Goal: Transaction & Acquisition: Download file/media

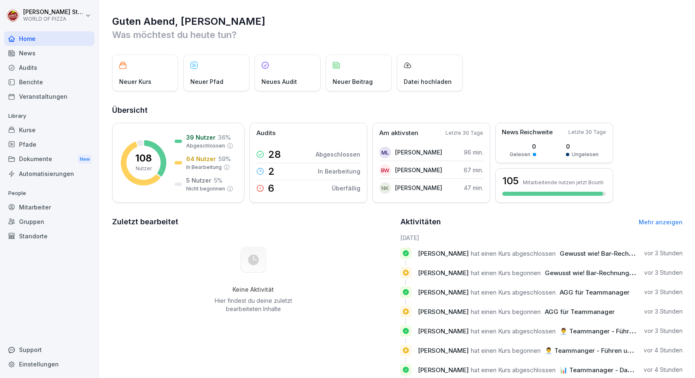
click at [45, 162] on div "Dokumente New" at bounding box center [49, 159] width 90 height 15
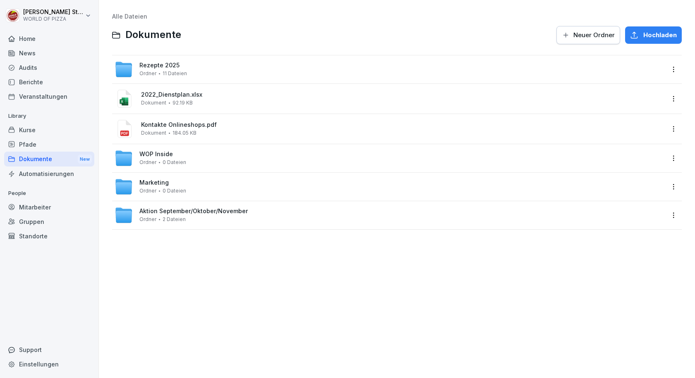
click at [175, 162] on span "0 Dateien" at bounding box center [174, 163] width 24 height 6
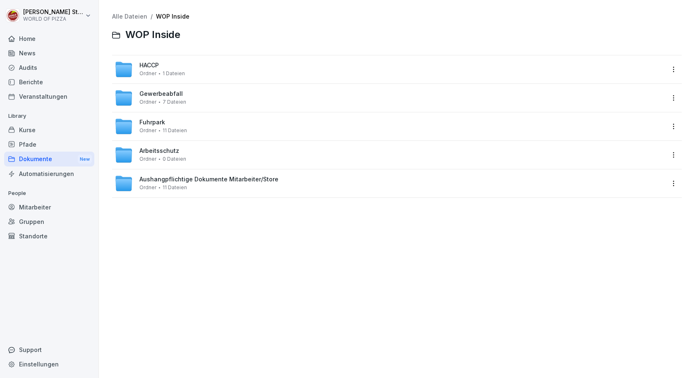
click at [197, 153] on div "Arbeitsschutz Ordner 0 Dateien" at bounding box center [389, 155] width 549 height 18
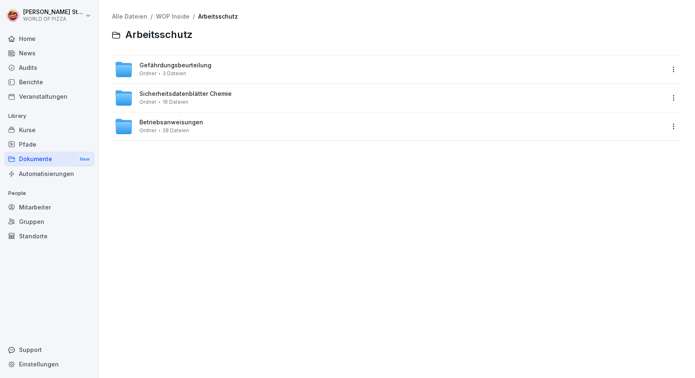
click at [179, 129] on span "28 Dateien" at bounding box center [175, 131] width 26 height 6
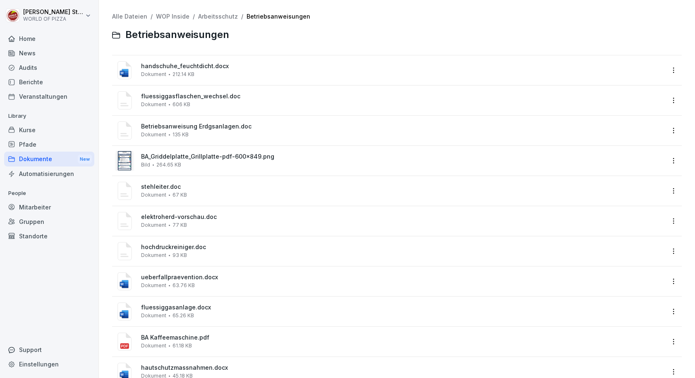
click at [177, 74] on span "212.14 KB" at bounding box center [183, 75] width 22 height 6
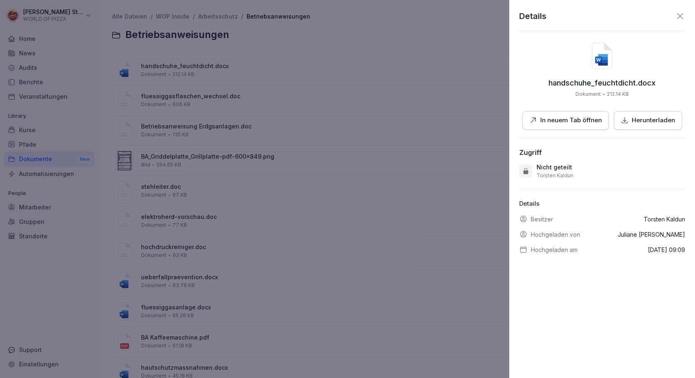
click at [645, 117] on p "Herunterladen" at bounding box center [652, 121] width 43 height 10
click at [432, 35] on div at bounding box center [347, 189] width 695 height 378
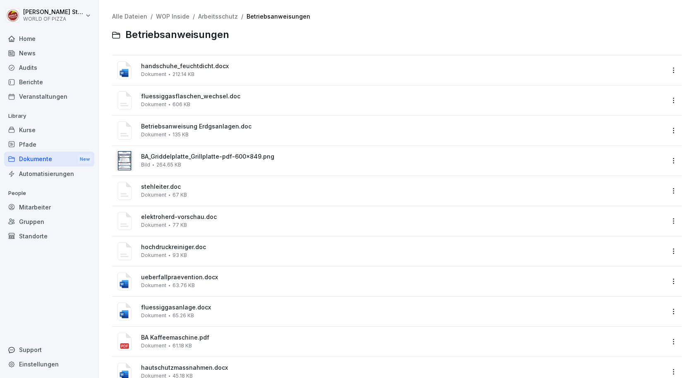
click at [206, 101] on div "fluessiggasflaschen_wechsel.doc Dokument 606 KB" at bounding box center [402, 100] width 523 height 14
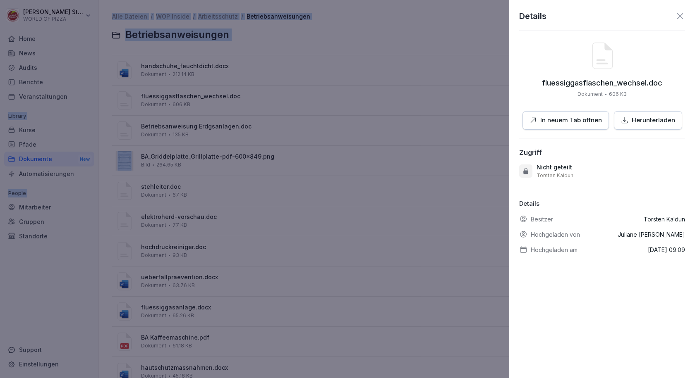
click at [647, 118] on p "Herunterladen" at bounding box center [652, 121] width 43 height 10
click at [351, 68] on div at bounding box center [347, 189] width 695 height 378
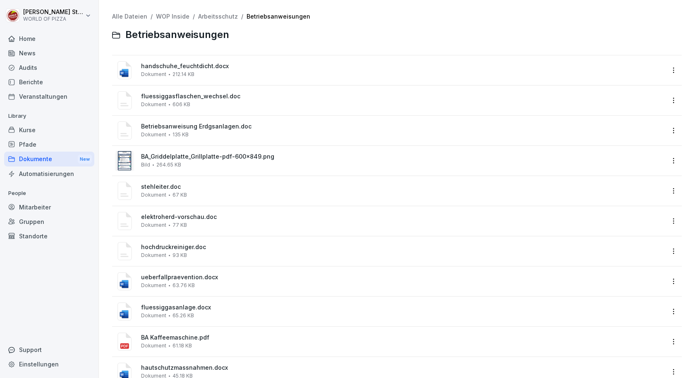
click at [247, 133] on div "Betriebsanweisung Erdgsanlagen.doc Dokument 135 KB" at bounding box center [402, 130] width 523 height 14
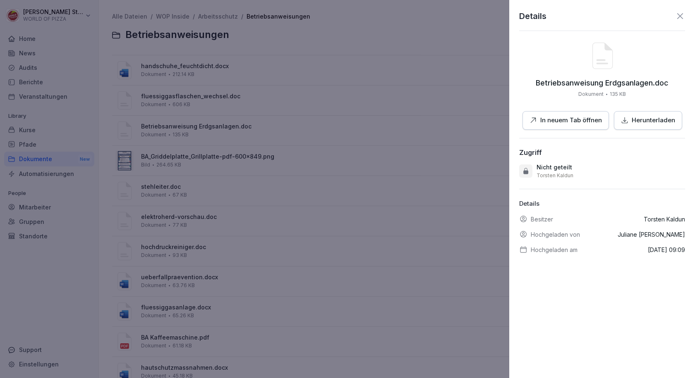
click at [631, 122] on p "Herunterladen" at bounding box center [652, 121] width 43 height 10
click at [229, 148] on div at bounding box center [347, 189] width 695 height 378
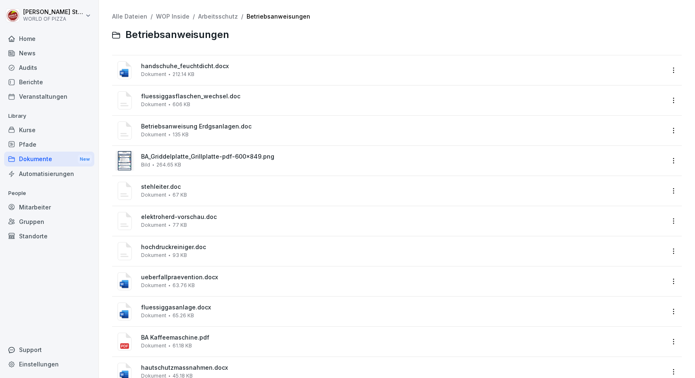
click at [217, 193] on div "stehleiter.doc Dokument 67 KB" at bounding box center [402, 191] width 523 height 14
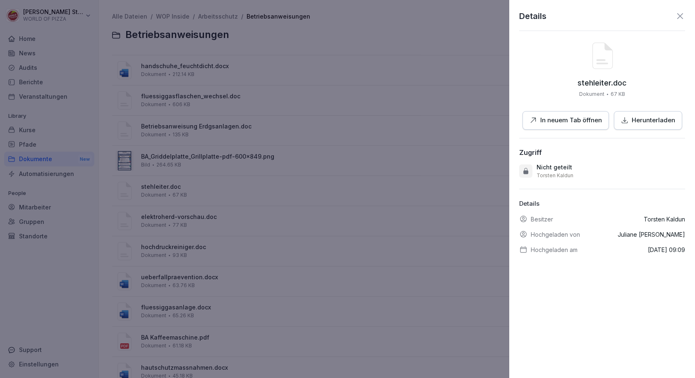
click at [643, 116] on p "Herunterladen" at bounding box center [652, 121] width 43 height 10
click at [370, 56] on div at bounding box center [347, 189] width 695 height 378
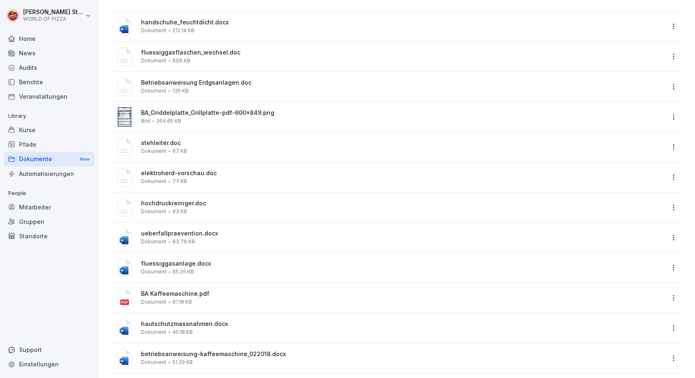
scroll to position [124, 0]
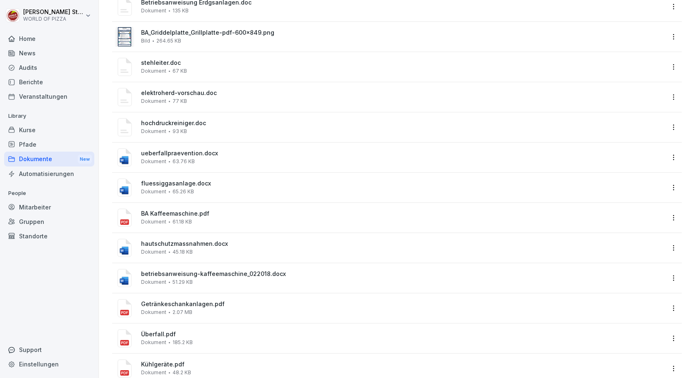
click at [227, 217] on span "BA Kaffeemaschine.pdf" at bounding box center [402, 213] width 523 height 7
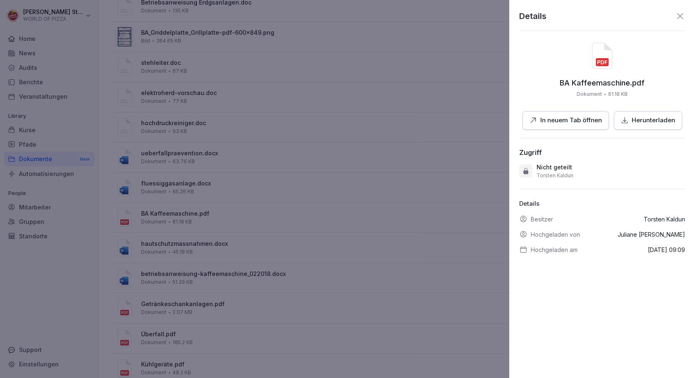
click at [633, 119] on p "Herunterladen" at bounding box center [652, 121] width 43 height 10
click at [411, 52] on div at bounding box center [347, 189] width 695 height 378
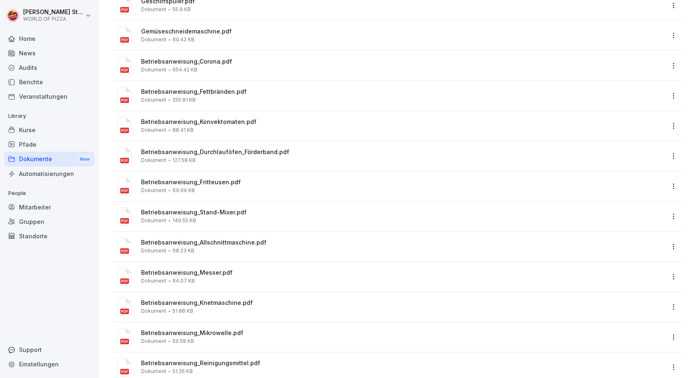
scroll to position [542, 0]
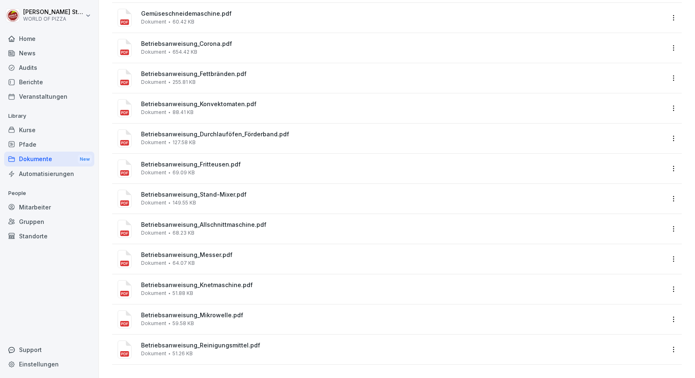
click at [210, 252] on span "Betriebsanweisung_Messer.pdf" at bounding box center [402, 255] width 523 height 7
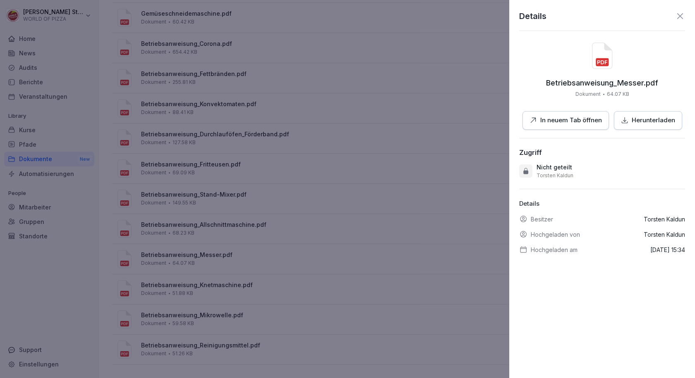
click at [638, 117] on p "Herunterladen" at bounding box center [652, 121] width 43 height 10
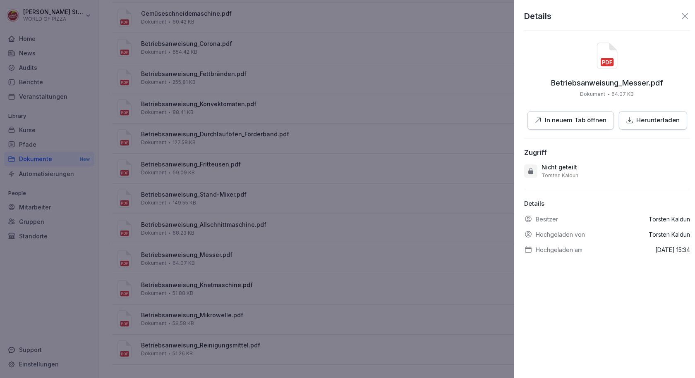
click at [369, 226] on div at bounding box center [347, 189] width 695 height 378
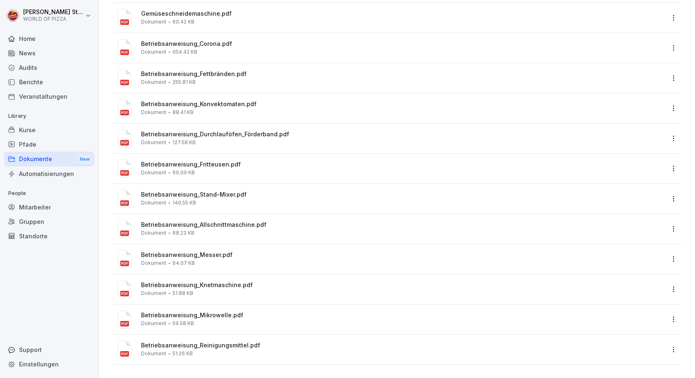
click at [223, 342] on span "Betriebsanweisung_Reinigungsmittel.pdf" at bounding box center [402, 345] width 523 height 7
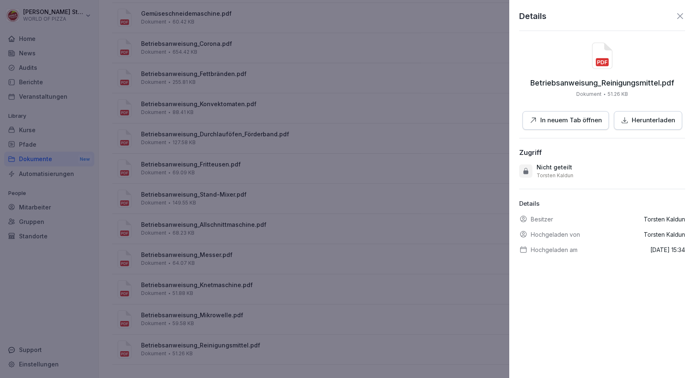
click at [655, 117] on p "Herunterladen" at bounding box center [652, 121] width 43 height 10
click at [232, 319] on div at bounding box center [347, 189] width 695 height 378
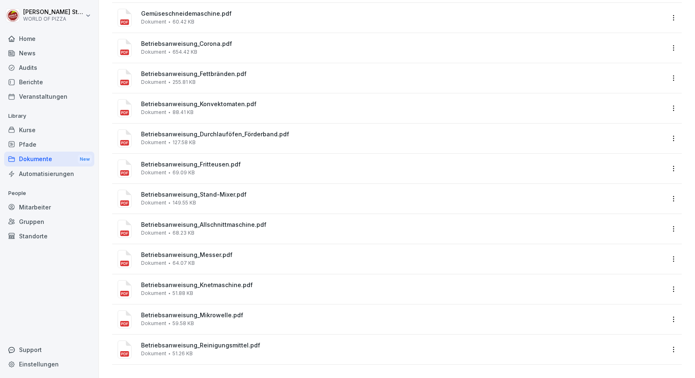
click at [230, 313] on div "Betriebsanweisung_Mikrowelle.pdf Dokument 59.58 KB" at bounding box center [402, 319] width 523 height 14
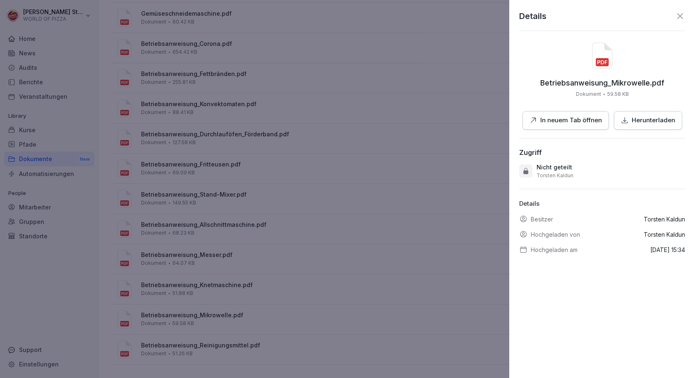
click at [640, 124] on p "Herunterladen" at bounding box center [652, 121] width 43 height 10
click at [248, 279] on div at bounding box center [347, 189] width 695 height 378
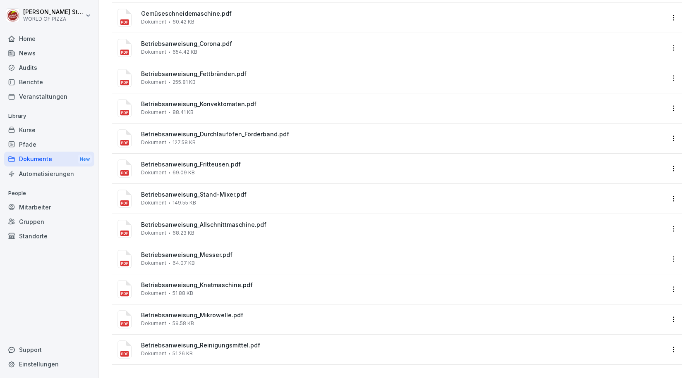
click at [247, 283] on div "Betriebsanweisung_Knetmaschine.pdf Dokument 51.88 KB" at bounding box center [402, 289] width 523 height 14
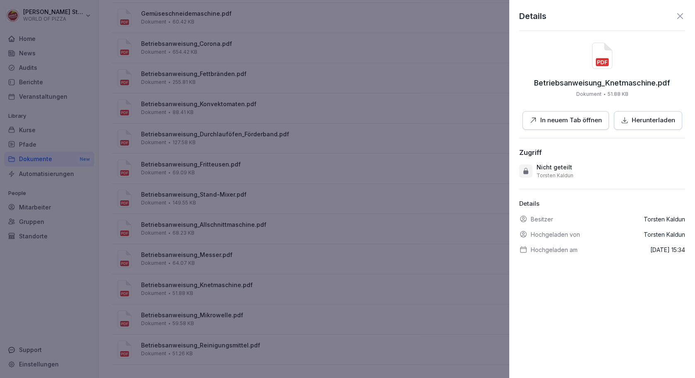
click at [655, 120] on p "Herunterladen" at bounding box center [652, 121] width 43 height 10
click at [276, 253] on div at bounding box center [347, 189] width 695 height 378
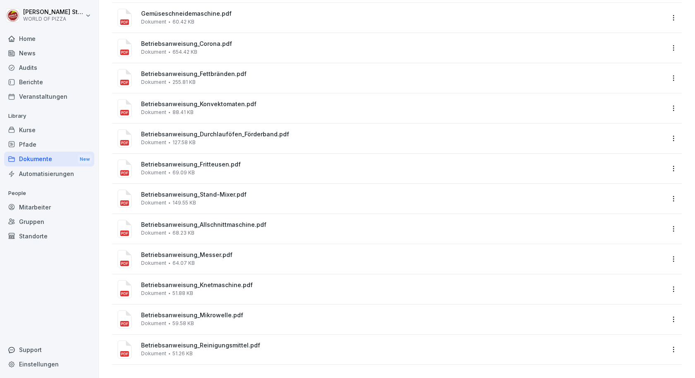
click at [276, 253] on div "Betriebsanweisung_Messer.pdf Dokument 64.07 KB" at bounding box center [402, 259] width 523 height 14
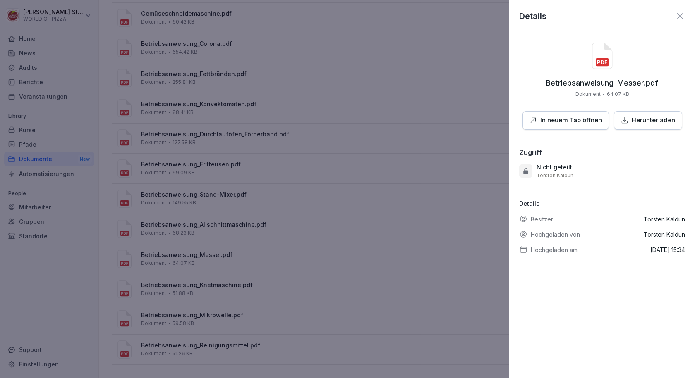
click at [647, 117] on p "Herunterladen" at bounding box center [652, 121] width 43 height 10
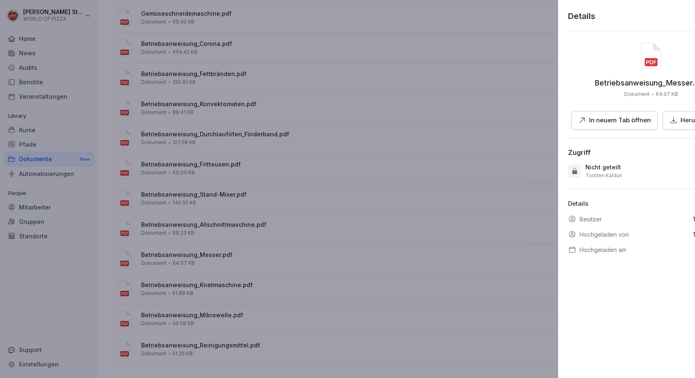
click at [259, 224] on div at bounding box center [347, 189] width 695 height 378
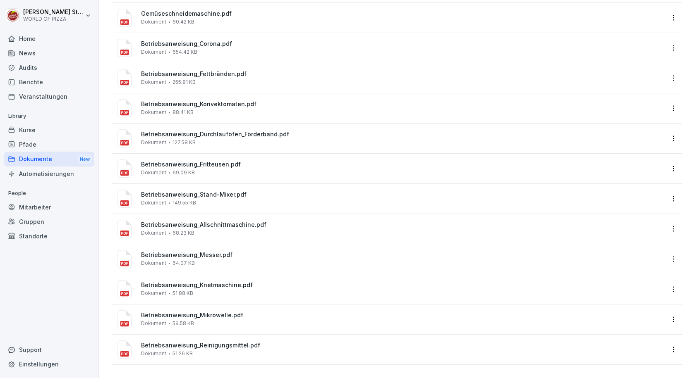
click at [255, 222] on div "Betriebsanweisung_Allschnittmaschine.pdf Dokument 68.23 KB" at bounding box center [402, 229] width 523 height 14
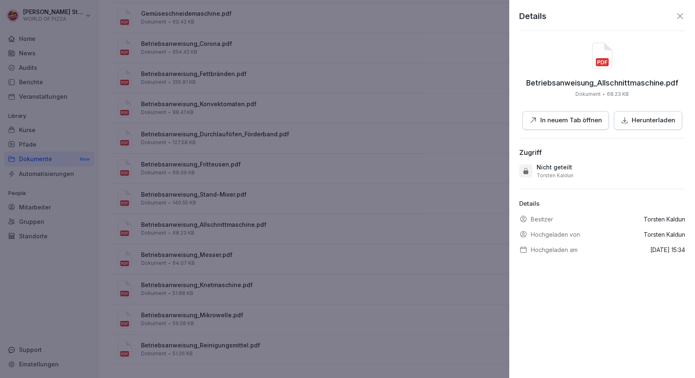
click at [646, 118] on p "Herunterladen" at bounding box center [652, 121] width 43 height 10
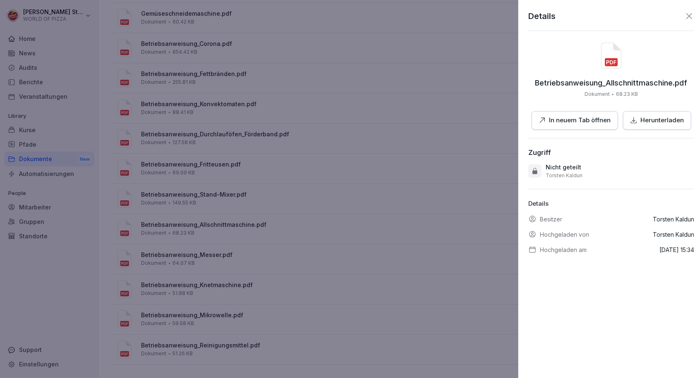
click at [244, 205] on div at bounding box center [347, 189] width 695 height 378
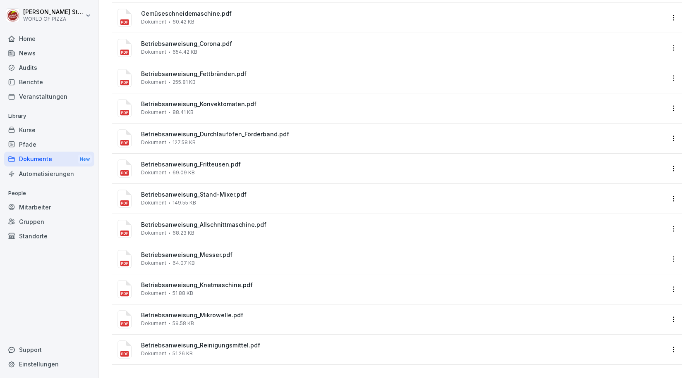
click at [244, 197] on div "Betriebsanweisung_Stand-Mixer.pdf Dokument 149.55 KB" at bounding box center [402, 198] width 523 height 14
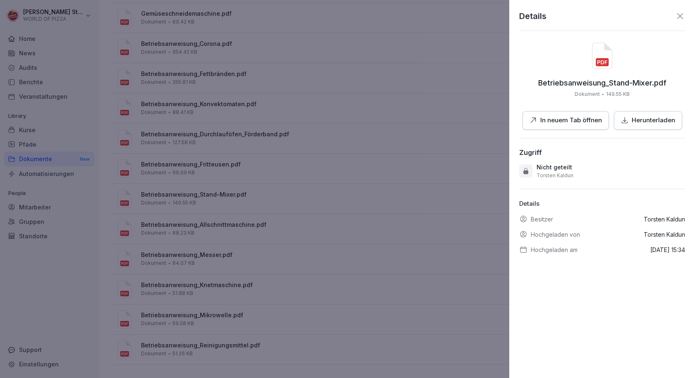
click at [630, 115] on button "Herunterladen" at bounding box center [648, 120] width 68 height 19
click at [236, 162] on div at bounding box center [347, 189] width 695 height 378
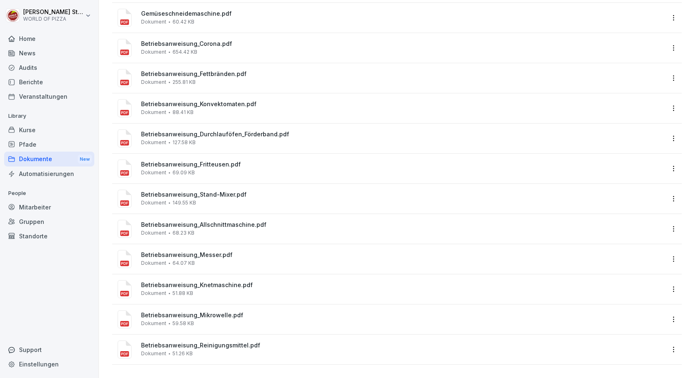
click at [236, 162] on div "Betriebsanweisung_Fritteusen.pdf Dokument 69.09 KB" at bounding box center [402, 168] width 523 height 14
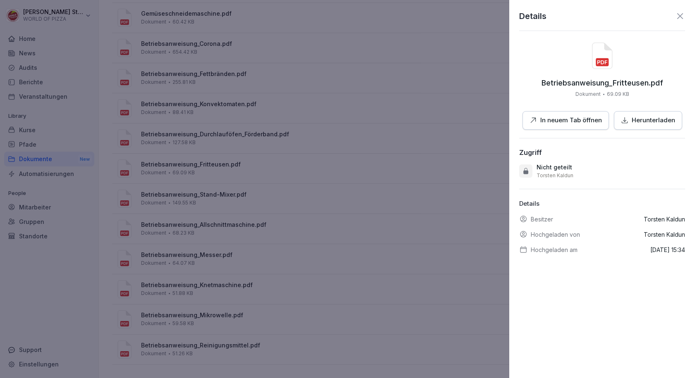
click at [626, 119] on div "Herunterladen" at bounding box center [648, 121] width 54 height 10
click at [265, 162] on div at bounding box center [347, 189] width 695 height 378
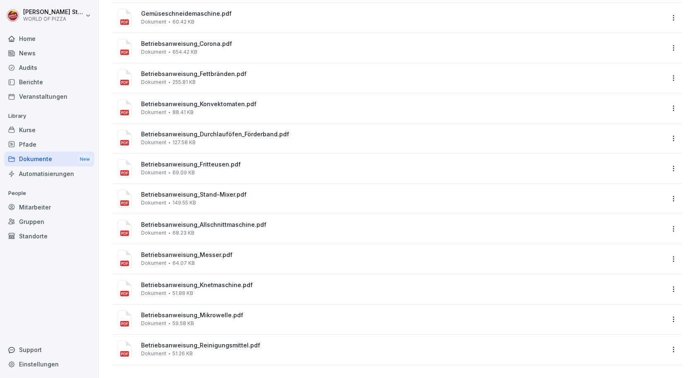
click at [265, 138] on div "Betriebsanweisung_Durchlauföfen_Förderband.pdf Dokument 127.58 KB" at bounding box center [402, 138] width 523 height 14
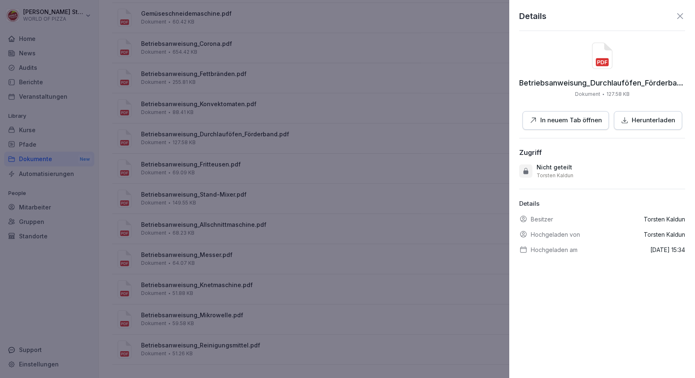
click at [647, 124] on p "Herunterladen" at bounding box center [652, 121] width 43 height 10
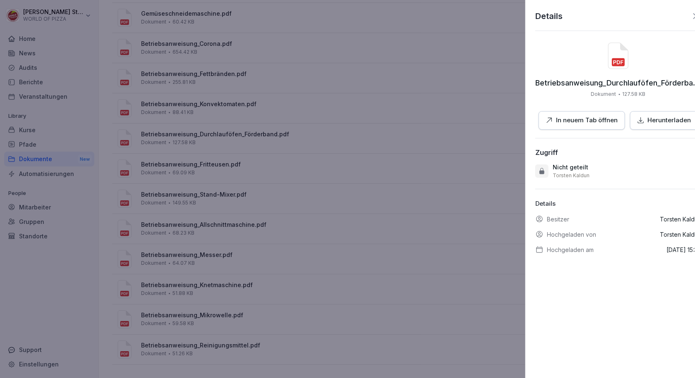
click at [294, 116] on div at bounding box center [347, 189] width 695 height 378
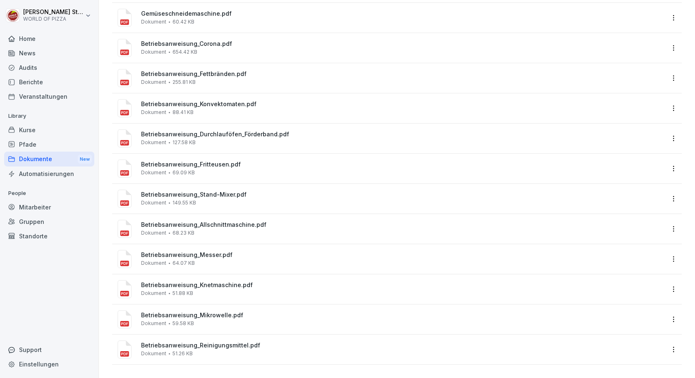
click at [290, 103] on div "Betriebsanweisung_Konvektomaten.pdf Dokument 88.41 KB" at bounding box center [402, 108] width 523 height 14
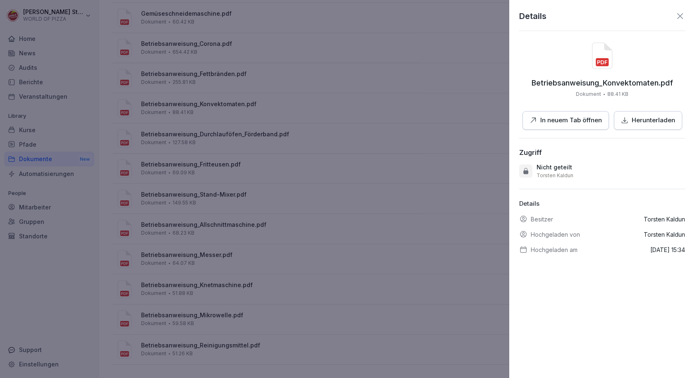
click at [628, 119] on div "Herunterladen" at bounding box center [648, 121] width 54 height 10
click at [239, 79] on div at bounding box center [347, 189] width 695 height 378
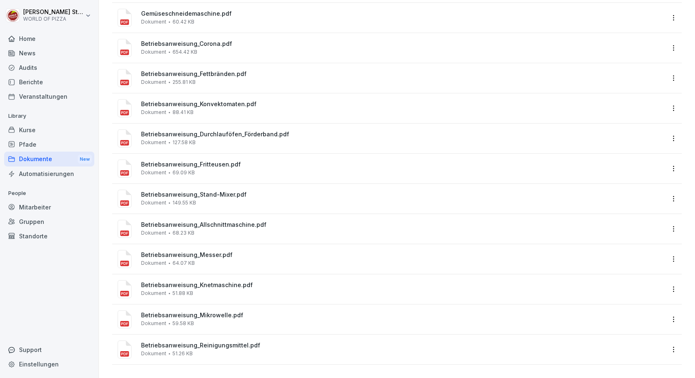
click at [241, 74] on div "Betriebsanweisung_Fettbränden.pdf Dokument 255.81 KB" at bounding box center [402, 78] width 523 height 14
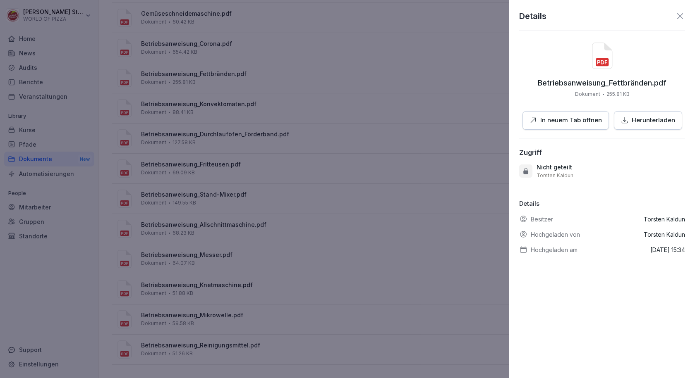
click at [652, 119] on p "Herunterladen" at bounding box center [652, 121] width 43 height 10
click at [327, 88] on div at bounding box center [347, 189] width 695 height 378
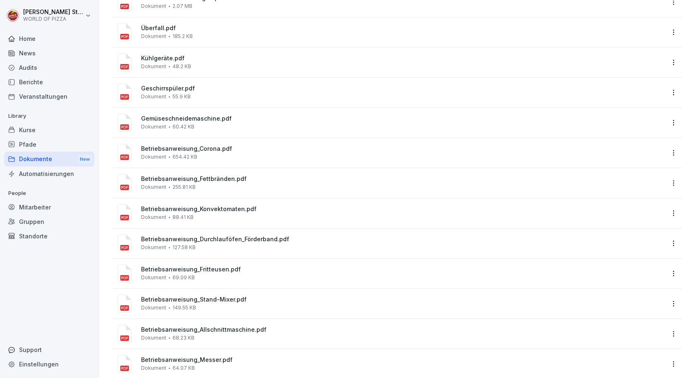
scroll to position [418, 0]
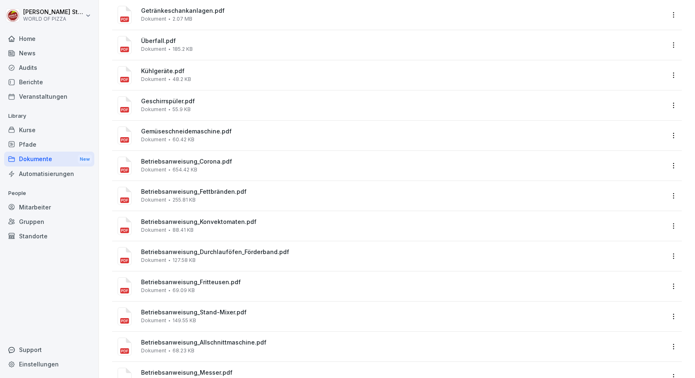
click at [259, 138] on div "Gemüseschneidemaschine.pdf Dokument 60.42 KB" at bounding box center [402, 135] width 523 height 14
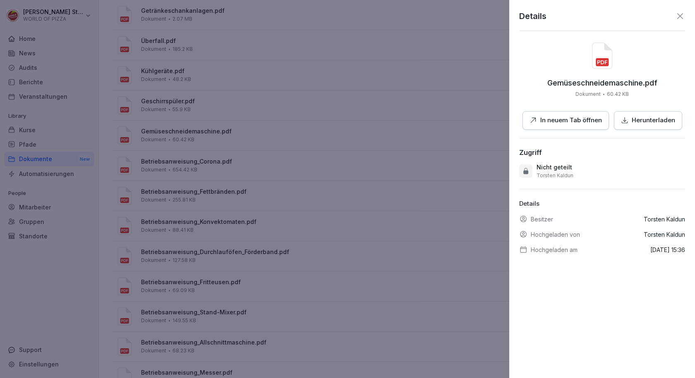
click at [640, 119] on p "Herunterladen" at bounding box center [652, 121] width 43 height 10
click at [675, 20] on icon at bounding box center [680, 16] width 10 height 10
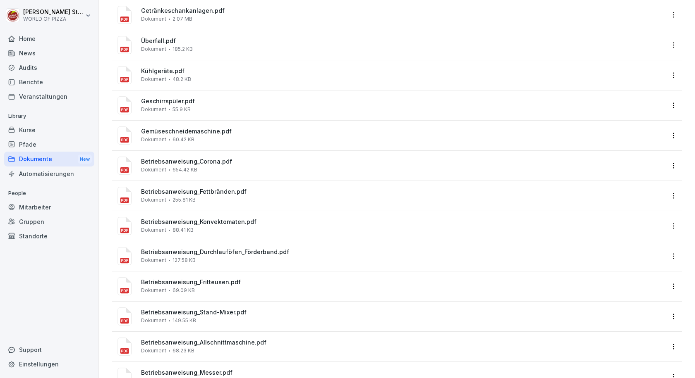
click at [175, 102] on span "Geschirrspüler.pdf" at bounding box center [402, 101] width 523 height 7
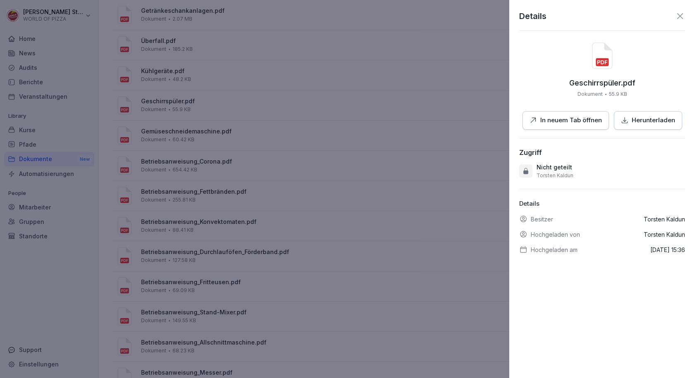
click at [653, 123] on p "Herunterladen" at bounding box center [652, 121] width 43 height 10
click at [190, 67] on div at bounding box center [347, 189] width 695 height 378
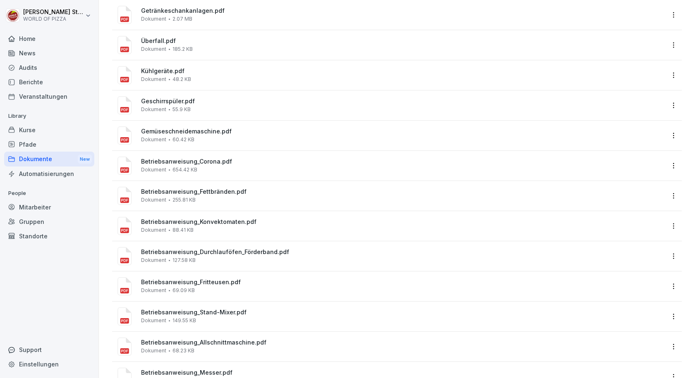
click at [191, 70] on span "Kühlgeräte.pdf" at bounding box center [402, 71] width 523 height 7
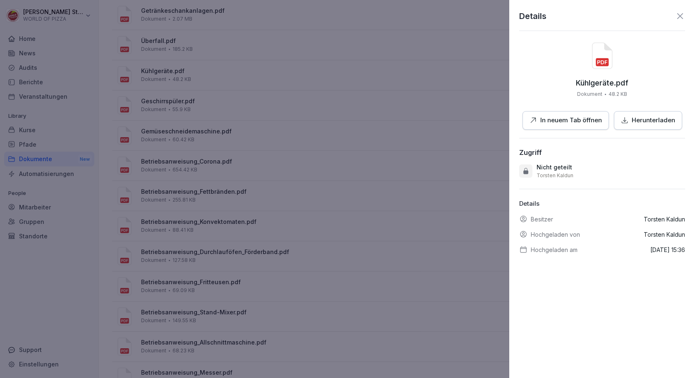
click at [666, 120] on p "Herunterladen" at bounding box center [652, 121] width 43 height 10
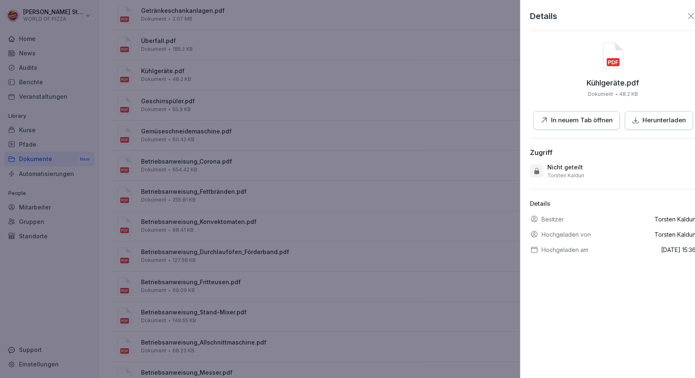
click at [244, 59] on div at bounding box center [347, 189] width 695 height 378
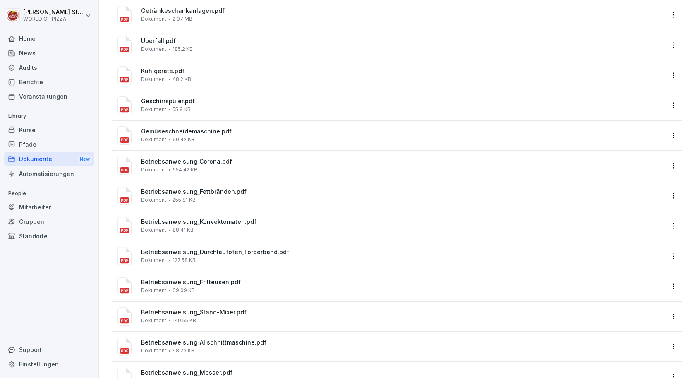
click at [216, 44] on span "Überfall.pdf" at bounding box center [402, 41] width 523 height 7
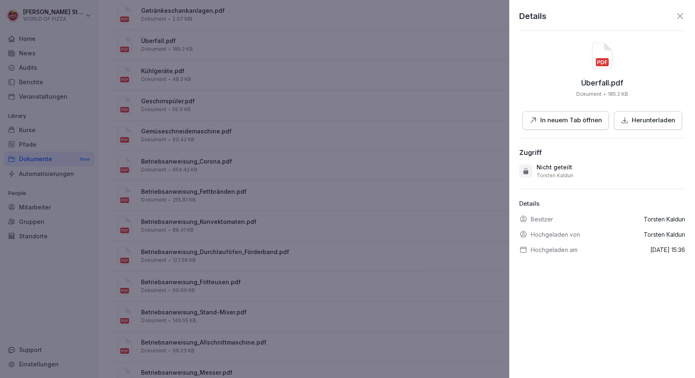
click at [637, 122] on p "Herunterladen" at bounding box center [652, 121] width 43 height 10
click at [245, 131] on div at bounding box center [347, 189] width 695 height 378
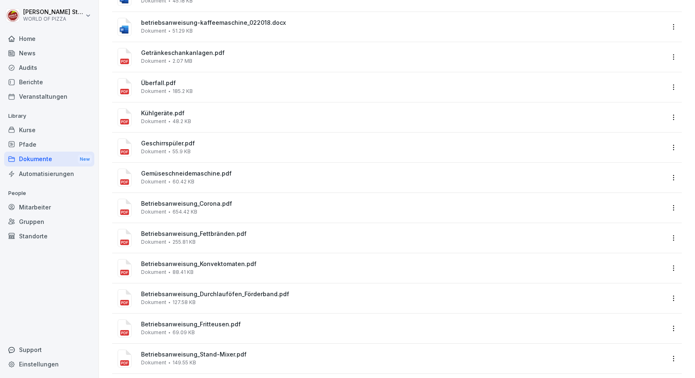
scroll to position [335, 0]
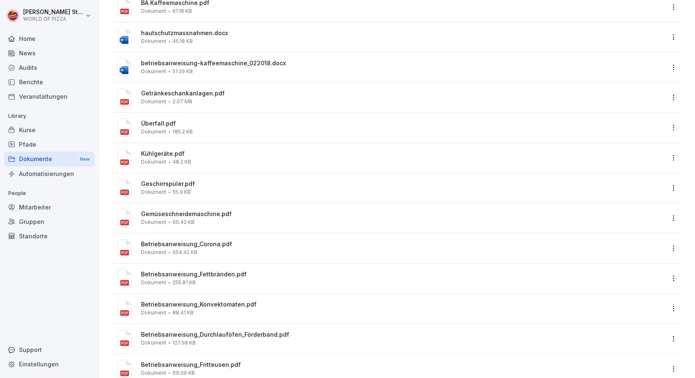
click at [233, 98] on div "Getränkeschankanlagen.pdf Dokument 2.07 MB" at bounding box center [402, 97] width 523 height 14
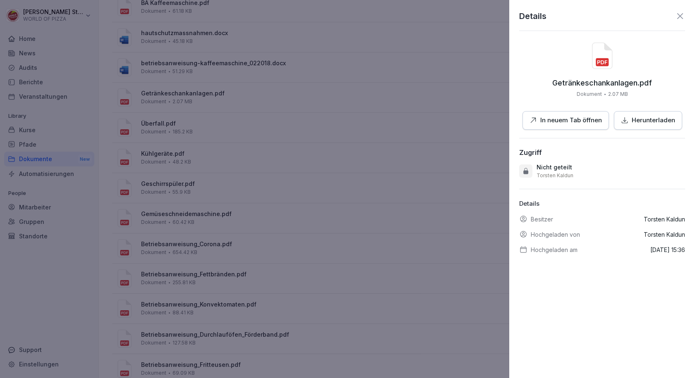
click at [642, 120] on p "Herunterladen" at bounding box center [652, 121] width 43 height 10
click at [287, 129] on div at bounding box center [347, 189] width 695 height 378
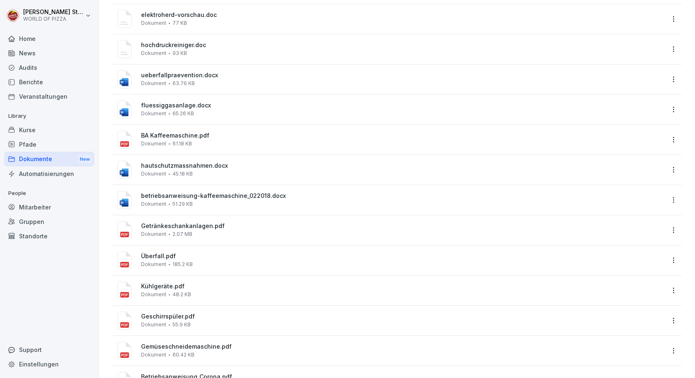
scroll to position [170, 0]
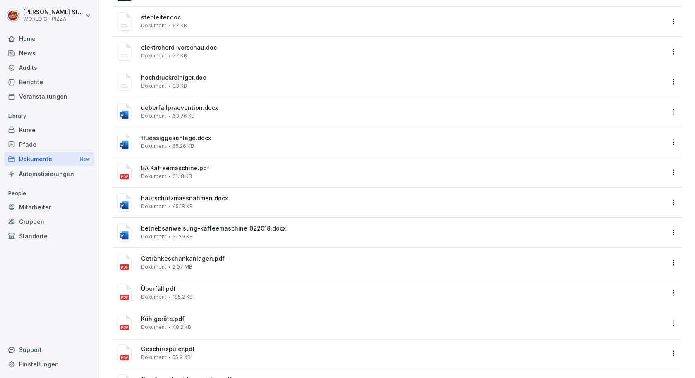
click at [244, 232] on div "betriebsanweisung-kaffeemaschine_022018.docx Dokument 51.29 KB" at bounding box center [402, 232] width 523 height 14
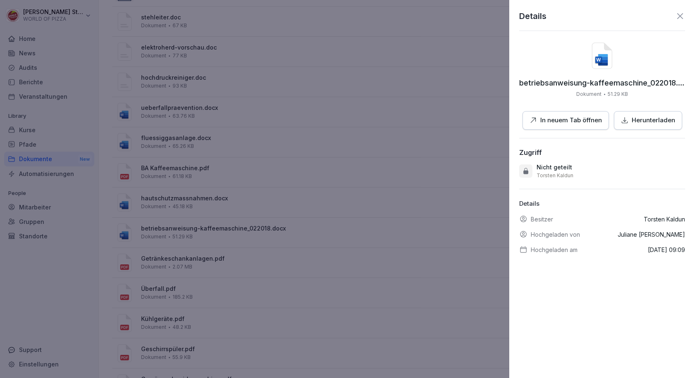
click at [638, 124] on p "Herunterladen" at bounding box center [652, 121] width 43 height 10
click at [303, 165] on div at bounding box center [347, 189] width 695 height 378
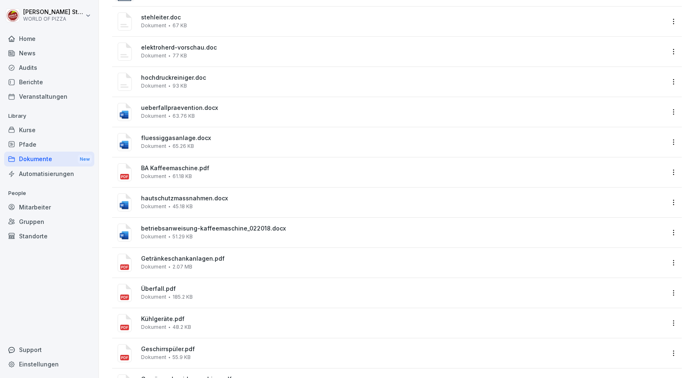
click at [251, 198] on span "hautschutzmassnahmen.docx" at bounding box center [402, 198] width 523 height 7
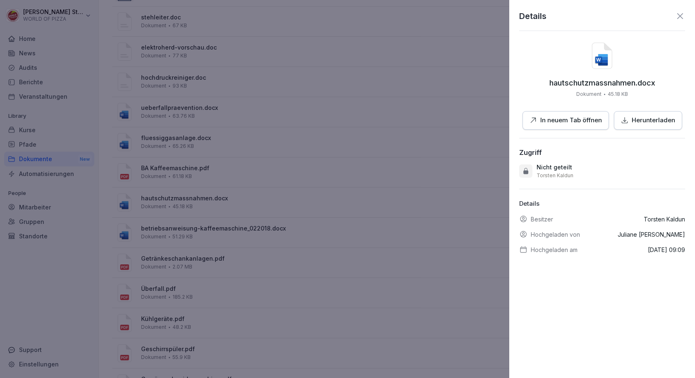
click at [642, 119] on p "Herunterladen" at bounding box center [652, 121] width 43 height 10
click at [234, 151] on div at bounding box center [347, 189] width 695 height 378
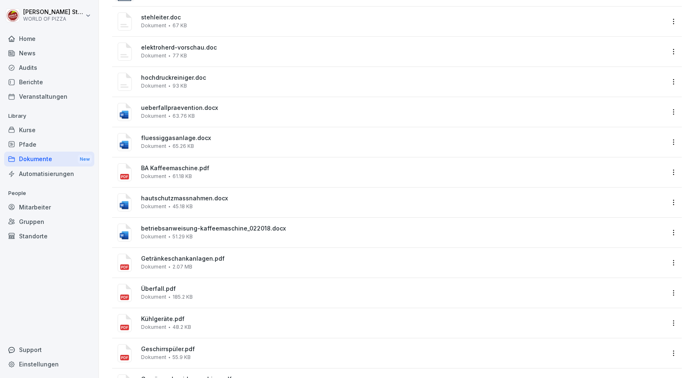
click at [227, 173] on div "BA Kaffeemaschine.pdf Dokument 61.18 KB" at bounding box center [402, 172] width 523 height 14
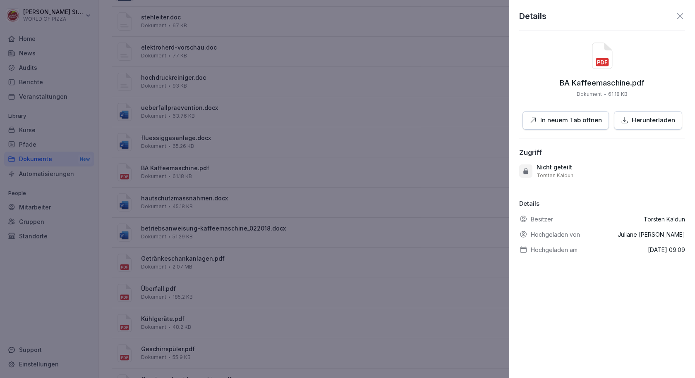
click at [643, 120] on p "Herunterladen" at bounding box center [652, 121] width 43 height 10
click at [223, 148] on div at bounding box center [347, 189] width 695 height 378
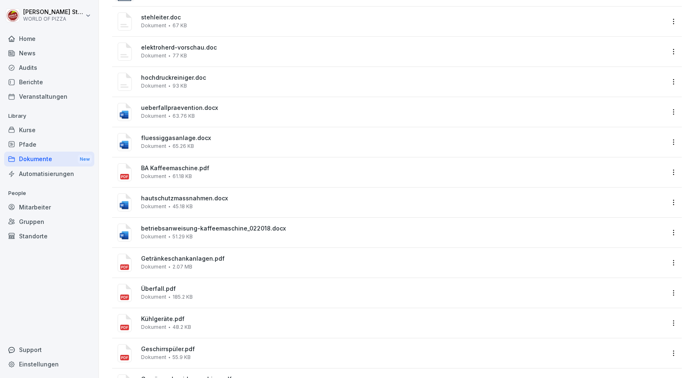
click at [219, 142] on div "fluessiggasanlage.docx Dokument 65.26 KB" at bounding box center [402, 142] width 523 height 14
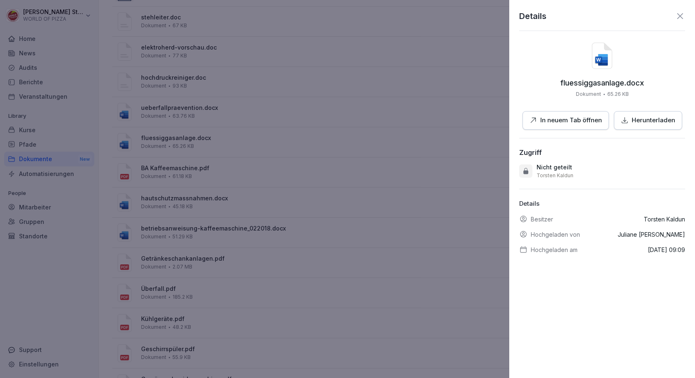
click at [641, 122] on p "Herunterladen" at bounding box center [652, 121] width 43 height 10
click at [220, 114] on div at bounding box center [347, 189] width 695 height 378
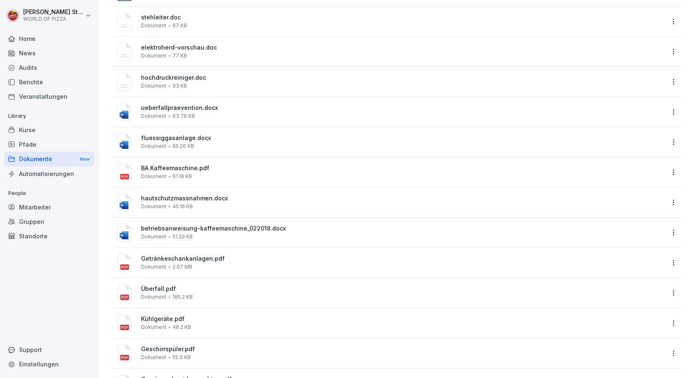
click at [217, 110] on span "ueberfallpraevention.docx" at bounding box center [402, 108] width 523 height 7
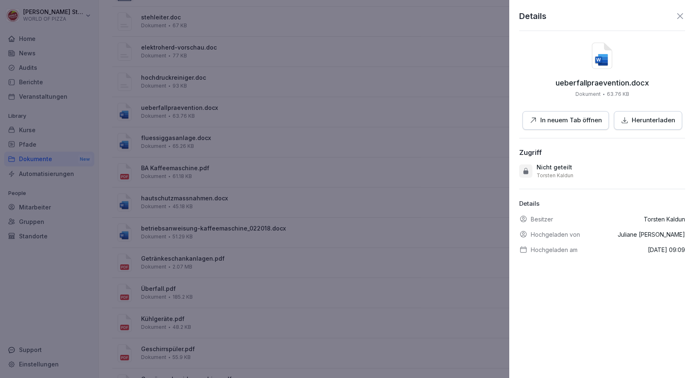
click at [625, 120] on div "Herunterladen" at bounding box center [648, 121] width 54 height 10
click at [236, 119] on div at bounding box center [347, 189] width 695 height 378
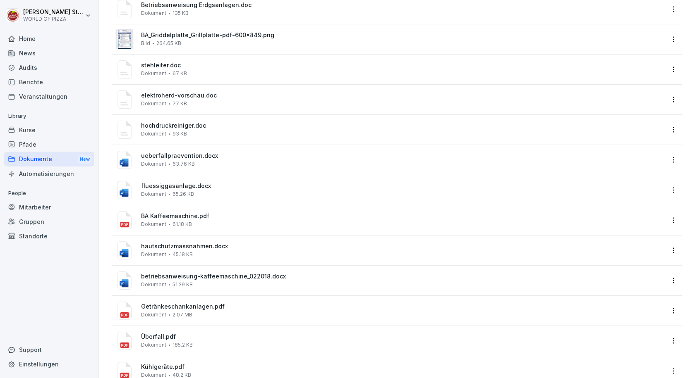
scroll to position [87, 0]
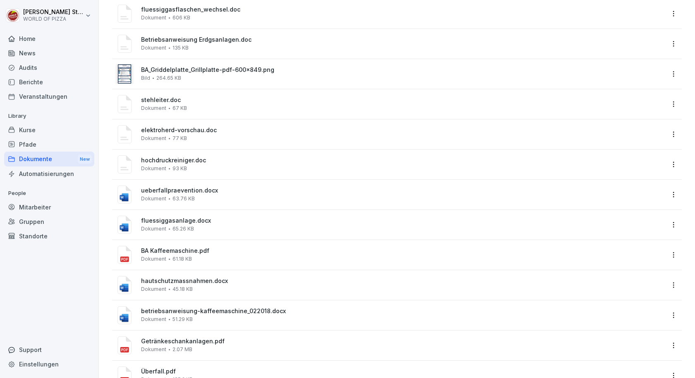
click at [207, 131] on span "elektroherd-vorschau.doc" at bounding box center [402, 130] width 523 height 7
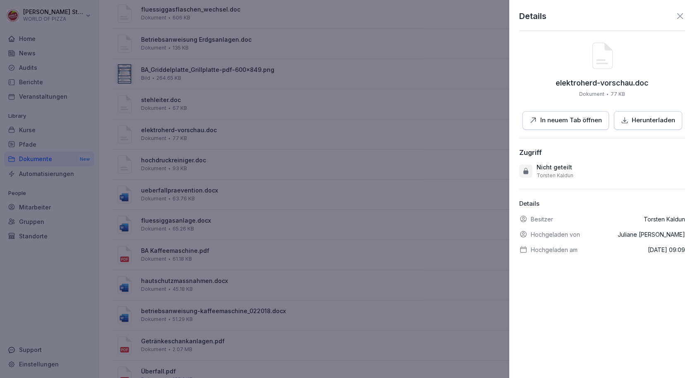
click at [651, 117] on p "Herunterladen" at bounding box center [652, 121] width 43 height 10
click at [262, 104] on div at bounding box center [347, 189] width 695 height 378
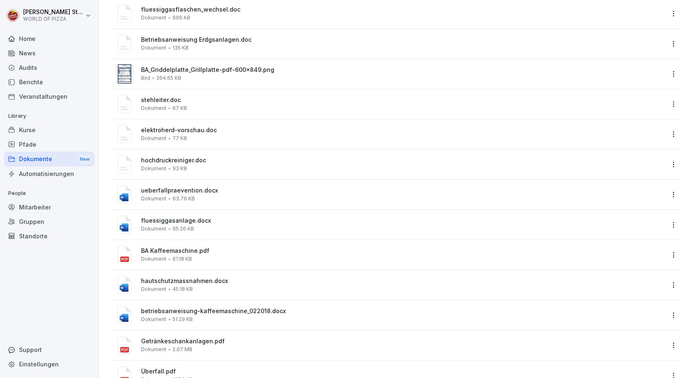
click at [256, 103] on span "stehleiter.doc" at bounding box center [402, 100] width 523 height 7
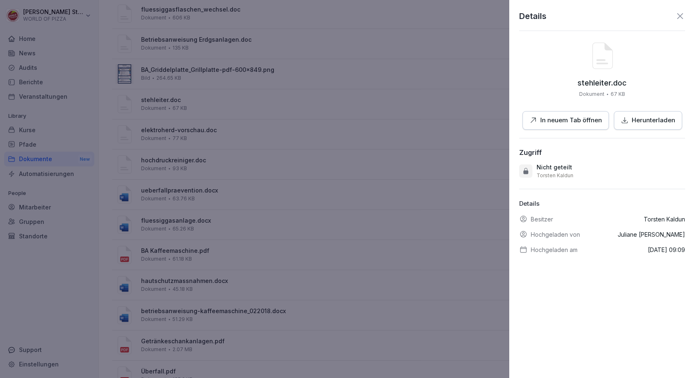
click at [647, 124] on p "Herunterladen" at bounding box center [652, 121] width 43 height 10
click at [243, 136] on div at bounding box center [347, 189] width 695 height 378
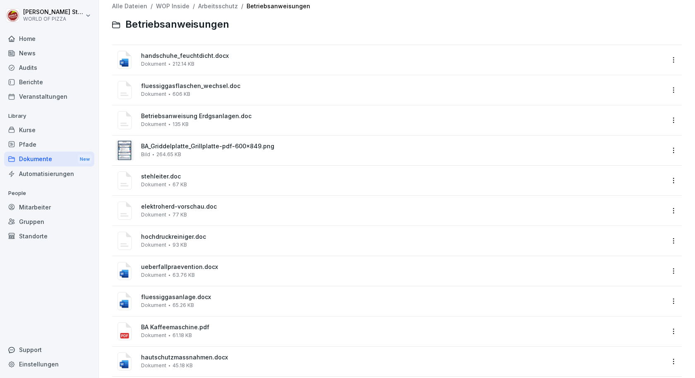
scroll to position [0, 0]
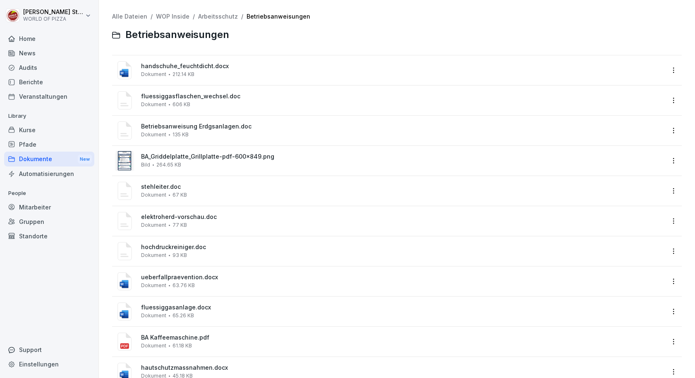
click at [240, 72] on div "handschuhe_feuchtdicht.docx Dokument 212.14 KB" at bounding box center [402, 70] width 523 height 14
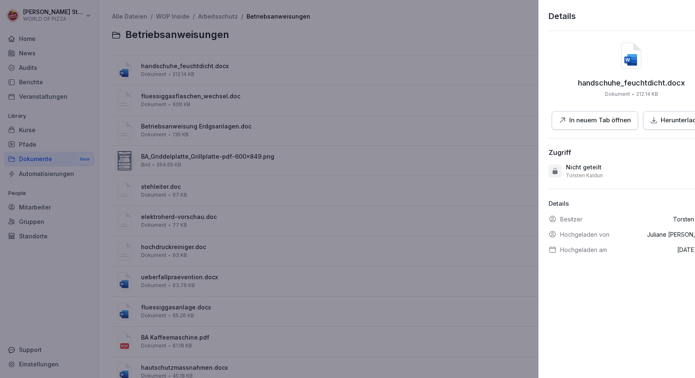
click at [347, 34] on div at bounding box center [347, 189] width 695 height 378
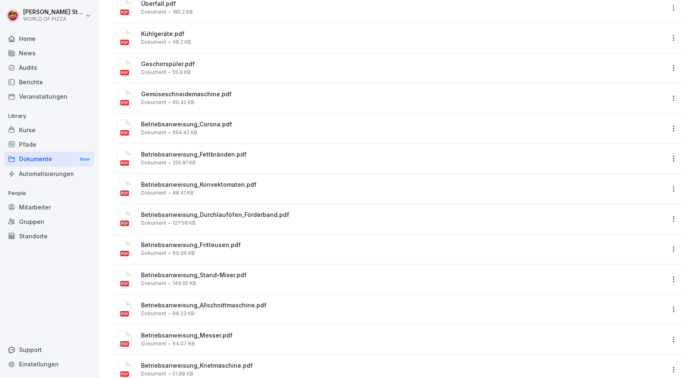
scroll to position [496, 0]
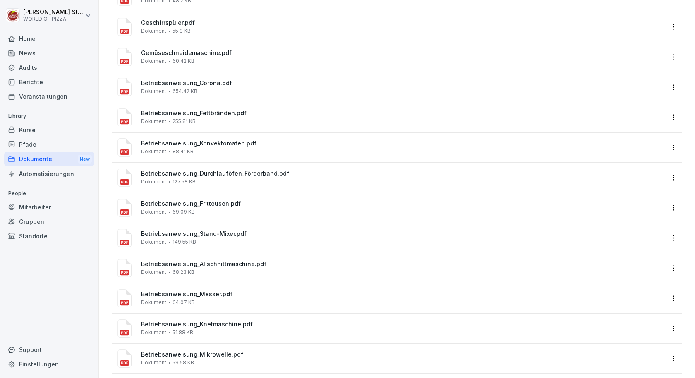
click at [253, 328] on div "Betriebsanweisung_Knetmaschine.pdf Dokument 51.88 KB" at bounding box center [402, 328] width 523 height 14
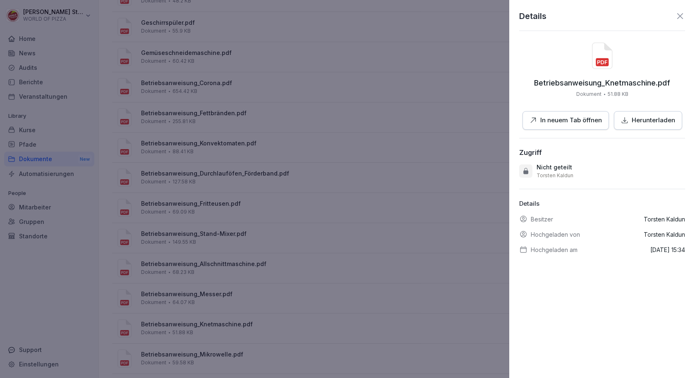
click at [650, 120] on p "Herunterladen" at bounding box center [652, 121] width 43 height 10
click at [478, 54] on div at bounding box center [347, 189] width 695 height 378
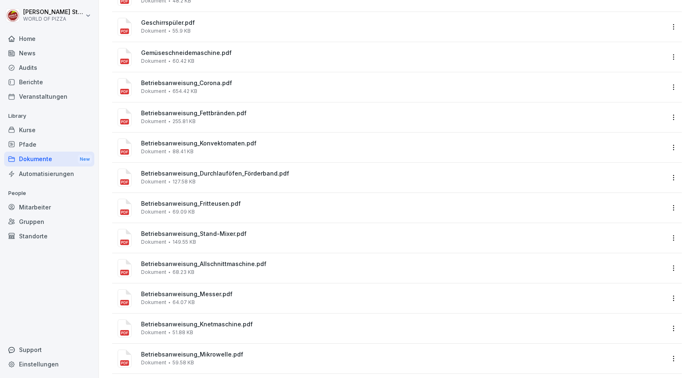
click at [74, 17] on html "[PERSON_NAME] WORLD OF PIZZA Home News Audits Berichte Veranstaltungen Library …" at bounding box center [347, 189] width 695 height 378
click at [59, 52] on div "Abmelden" at bounding box center [53, 52] width 82 height 15
